Goal: Transaction & Acquisition: Purchase product/service

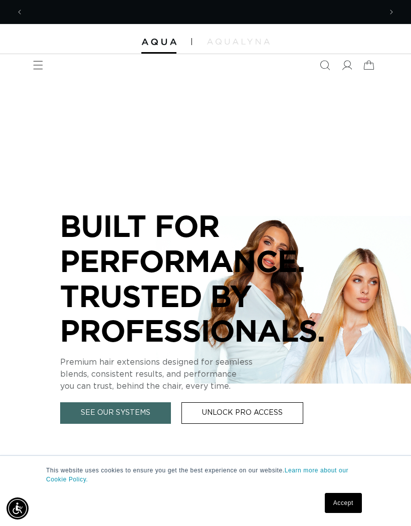
click at [38, 62] on icon "Menu" at bounding box center [38, 65] width 10 height 10
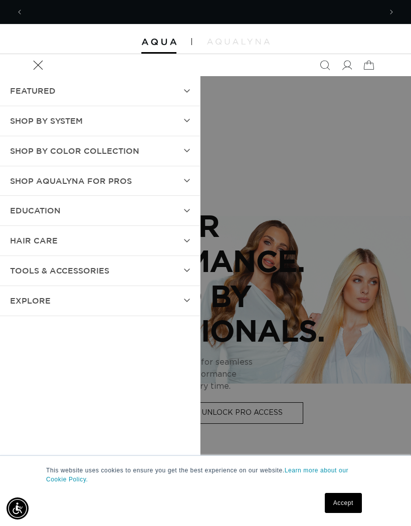
scroll to position [0, 358]
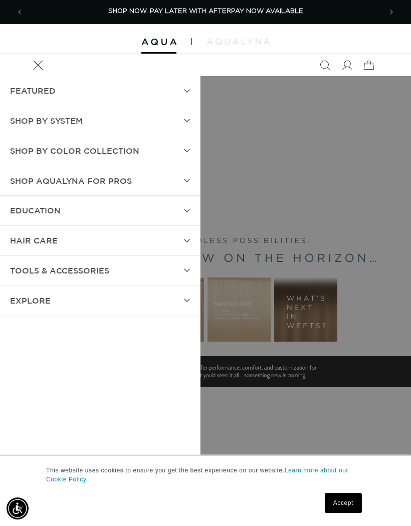
click at [142, 152] on summary "Shop by Color Collection" at bounding box center [100, 151] width 200 height 30
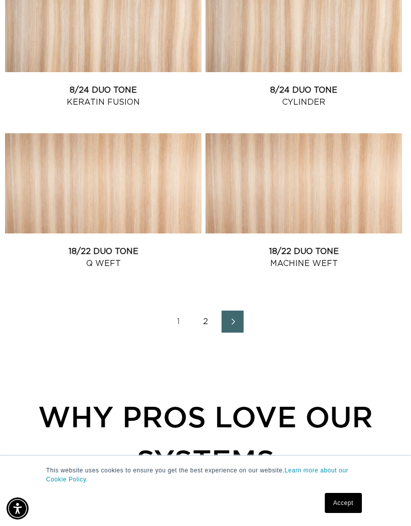
scroll to position [0, 358]
click at [211, 323] on link "2" at bounding box center [205, 322] width 22 height 22
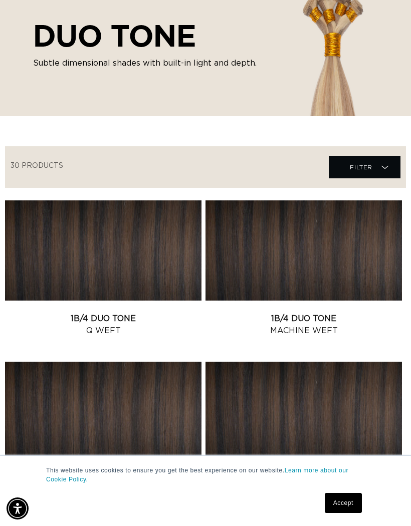
scroll to position [0, 0]
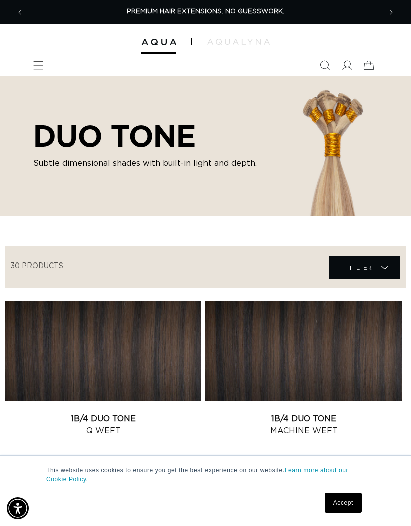
click at [35, 71] on span "Menu" at bounding box center [38, 65] width 22 height 22
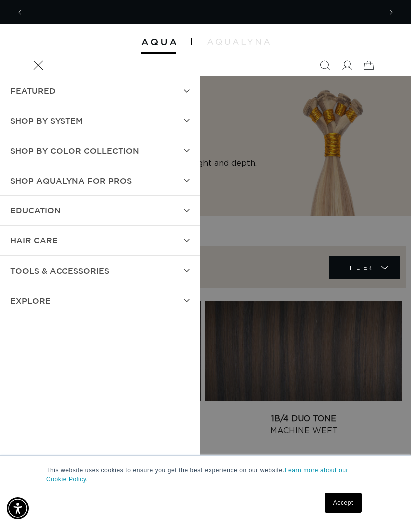
scroll to position [0, 358]
click at [119, 154] on span "Shop by Color Collection" at bounding box center [74, 151] width 129 height 15
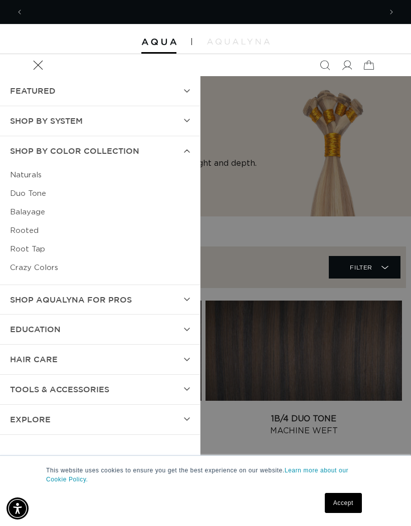
scroll to position [0, 715]
click at [37, 175] on link "Naturals" at bounding box center [100, 175] width 180 height 19
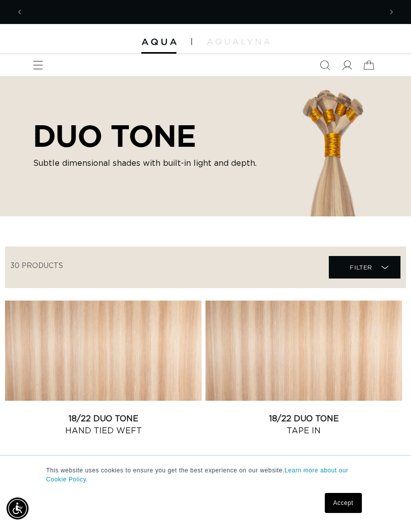
scroll to position [0, 358]
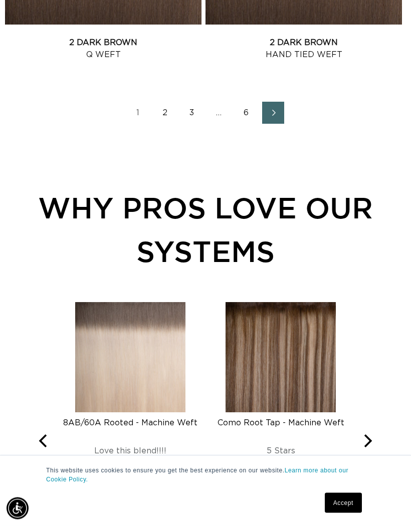
scroll to position [1863, 0]
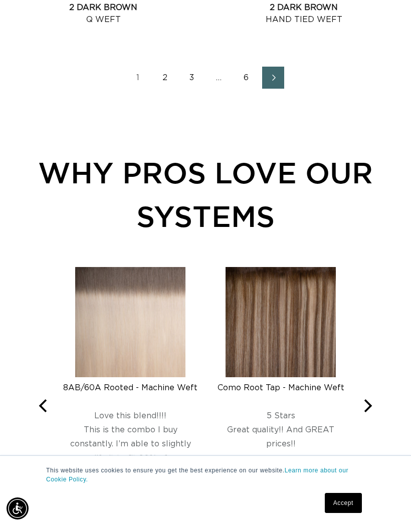
click at [175, 73] on link "2" at bounding box center [165, 78] width 22 height 22
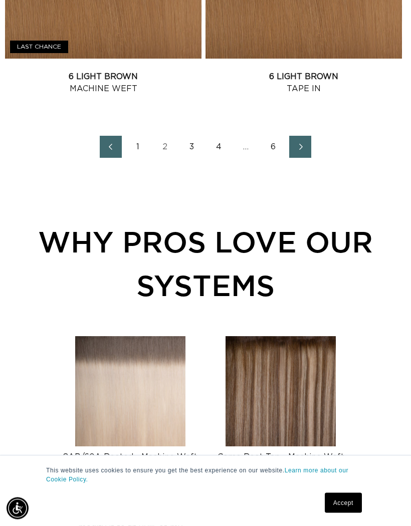
scroll to position [1795, 0]
click at [186, 143] on link "3" at bounding box center [192, 147] width 22 height 22
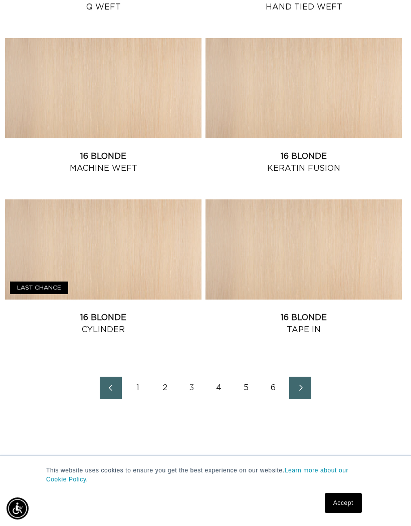
scroll to position [0, 358]
click at [305, 387] on icon "Next page" at bounding box center [301, 388] width 12 height 7
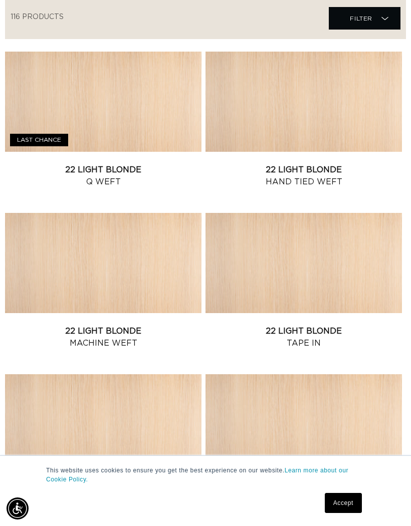
scroll to position [283, 0]
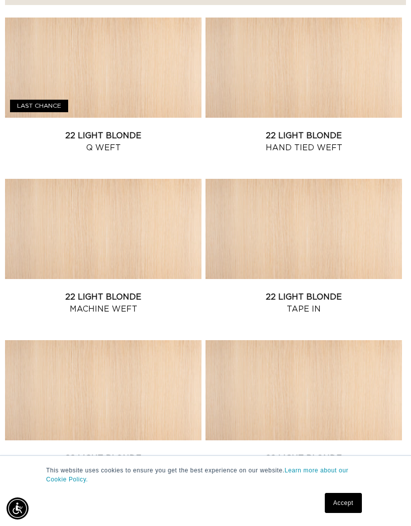
click at [314, 291] on link "22 Light Blonde Tape In" at bounding box center [303, 303] width 196 height 24
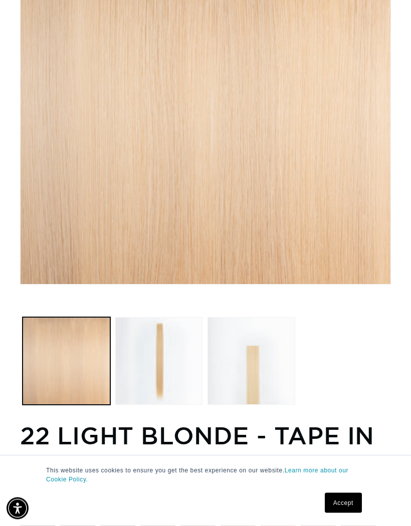
scroll to position [0, 358]
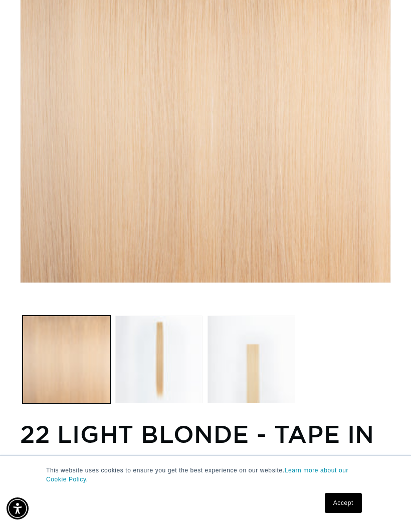
click at [263, 371] on button "Load image 3 in gallery view" at bounding box center [251, 360] width 88 height 88
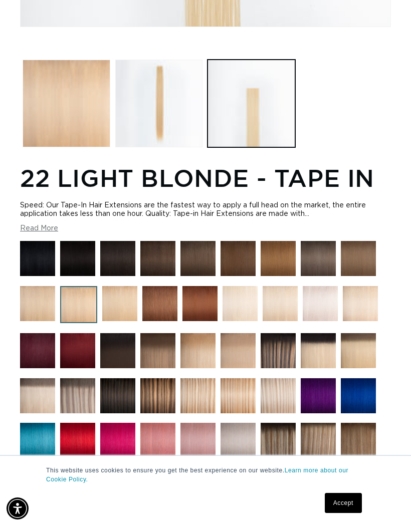
scroll to position [0, 715]
